Goal: Use online tool/utility: Utilize a website feature to perform a specific function

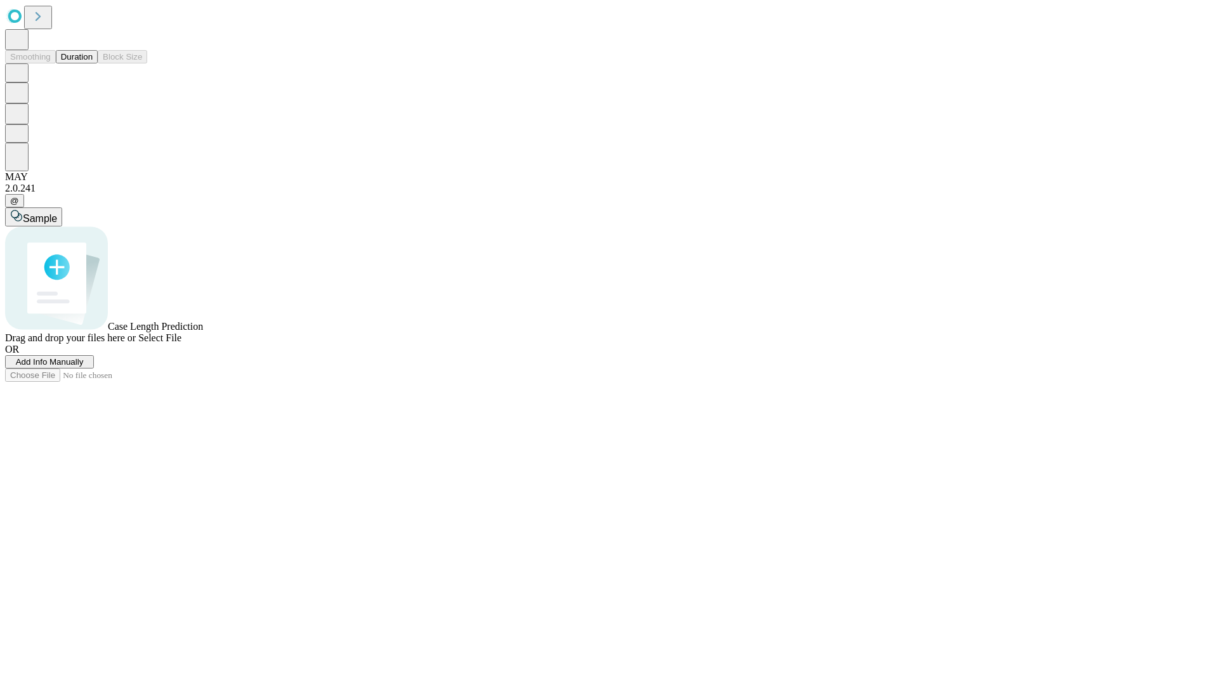
click at [181, 343] on span "Select File" at bounding box center [159, 337] width 43 height 11
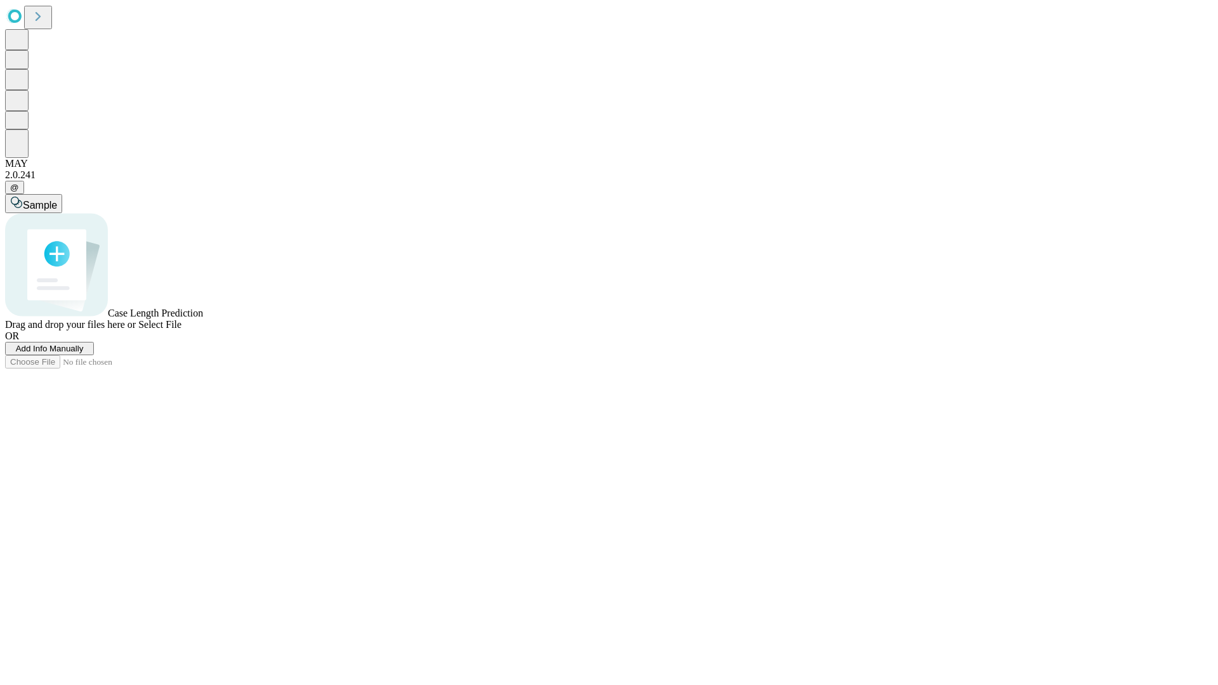
click at [181, 330] on span "Select File" at bounding box center [159, 324] width 43 height 11
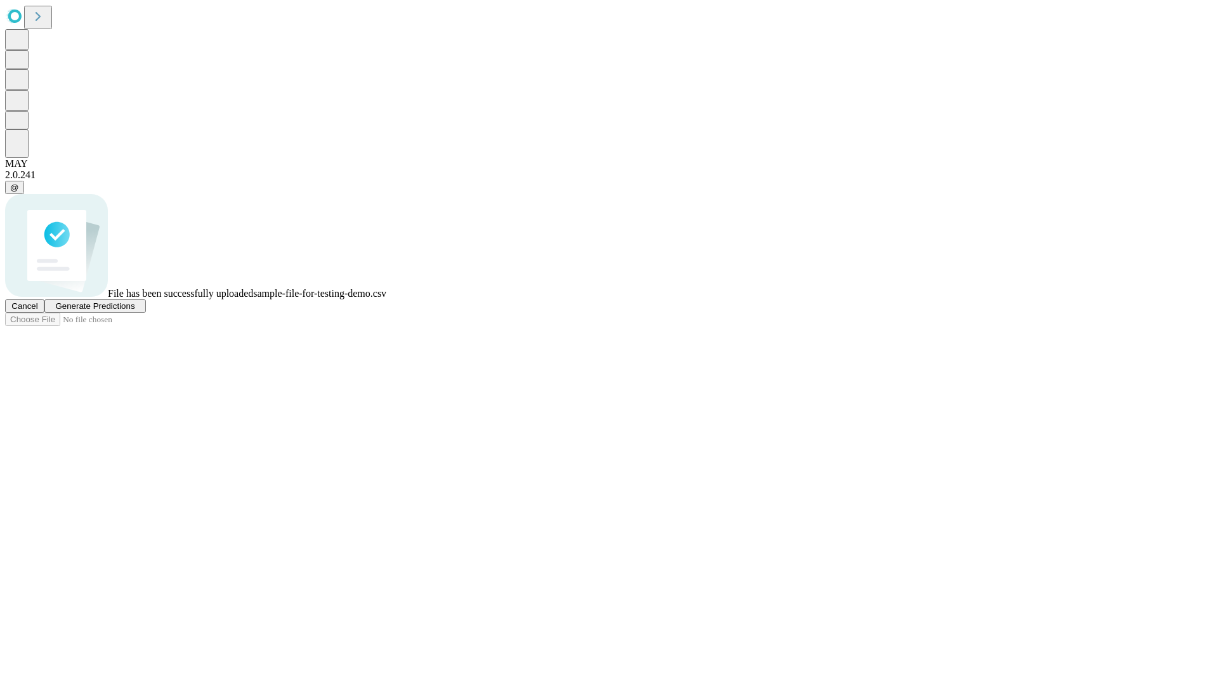
click at [135, 311] on span "Generate Predictions" at bounding box center [94, 306] width 79 height 10
